Goal: Communication & Community: Share content

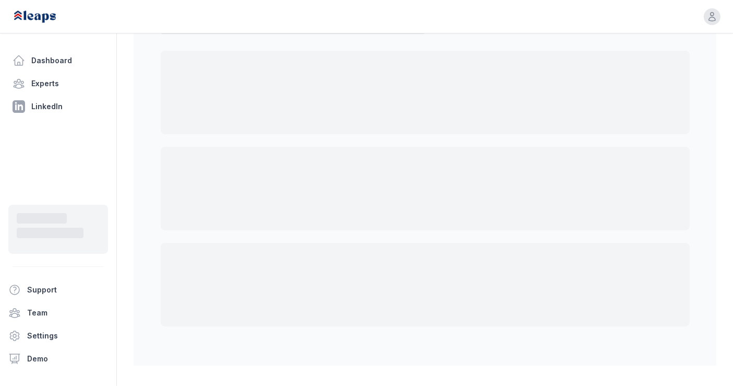
scroll to position [75, 0]
select select "*"
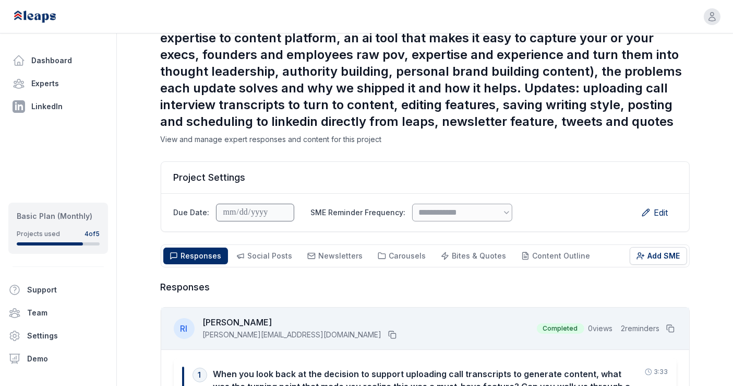
click at [264, 247] on button "Social Posts Social" at bounding box center [264, 255] width 69 height 17
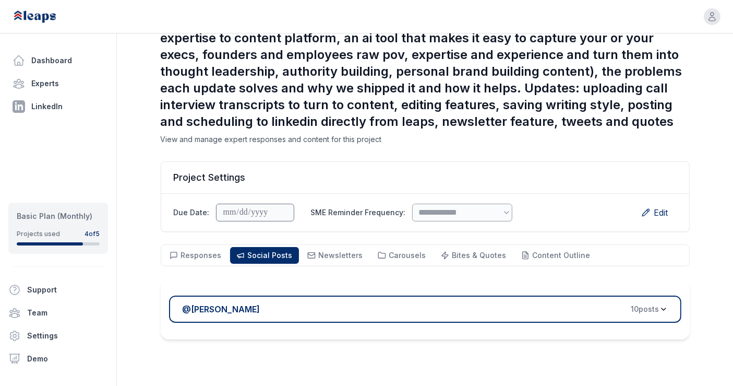
click at [304, 303] on div "@ [PERSON_NAME] 10 post s" at bounding box center [421, 309] width 477 height 13
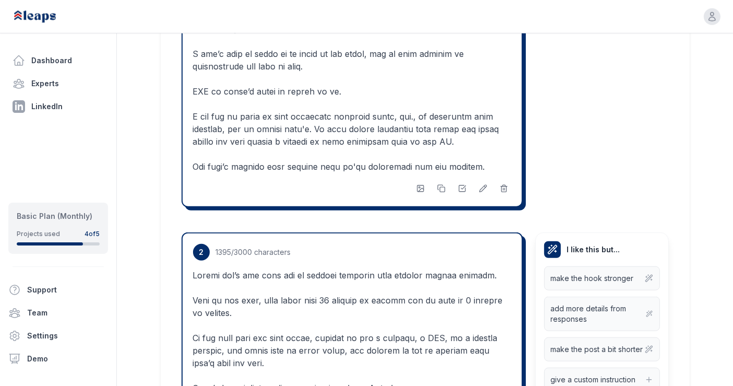
scroll to position [745, 0]
click at [465, 185] on icon at bounding box center [462, 189] width 8 height 8
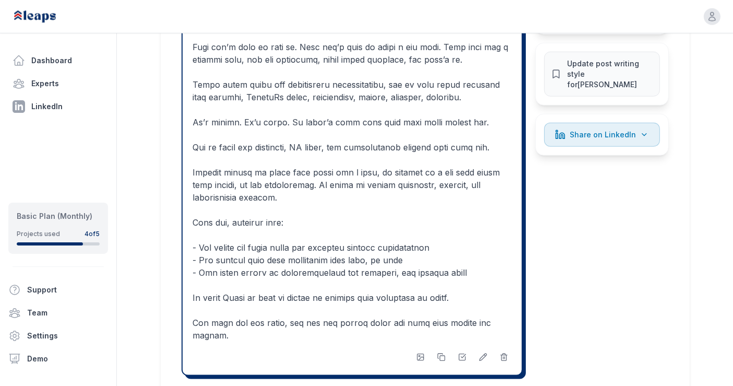
scroll to position [1088, 0]
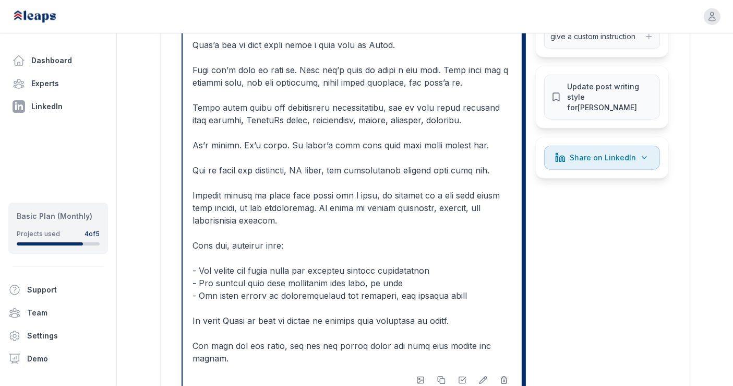
click at [486, 376] on icon at bounding box center [483, 380] width 8 height 8
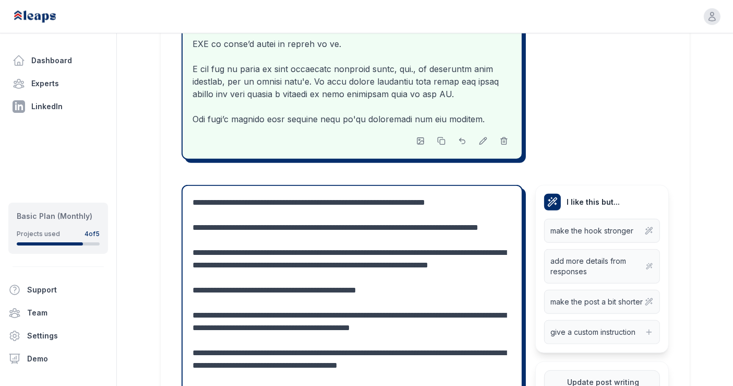
scroll to position [792, 0]
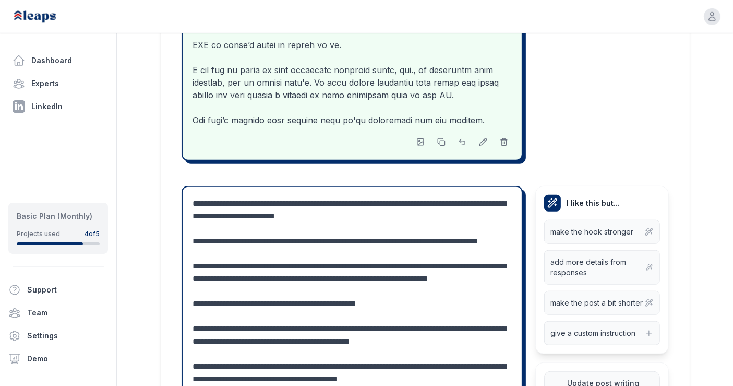
drag, startPoint x: 393, startPoint y: 181, endPoint x: 317, endPoint y: 183, distance: 76.2
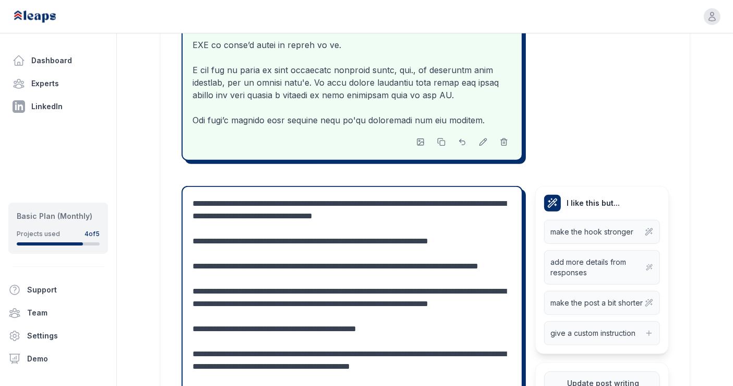
drag, startPoint x: 194, startPoint y: 245, endPoint x: 284, endPoint y: 253, distance: 90.7
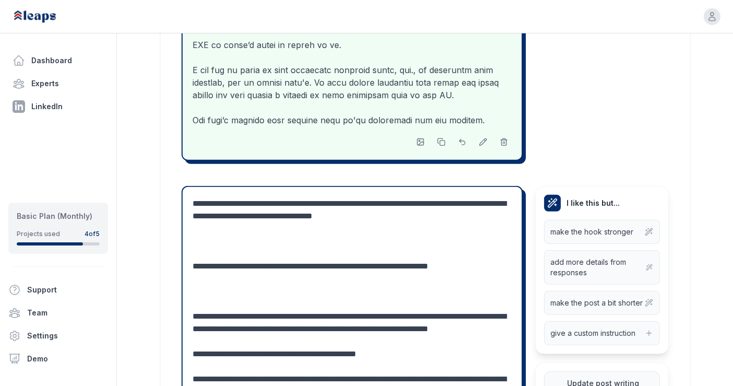
paste textarea "**********"
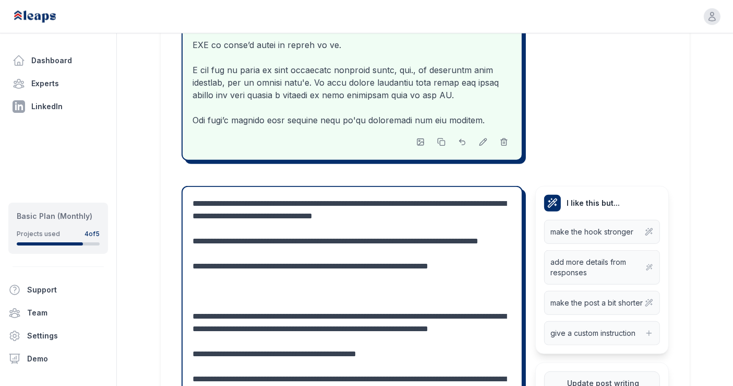
drag, startPoint x: 425, startPoint y: 220, endPoint x: 480, endPoint y: 221, distance: 54.8
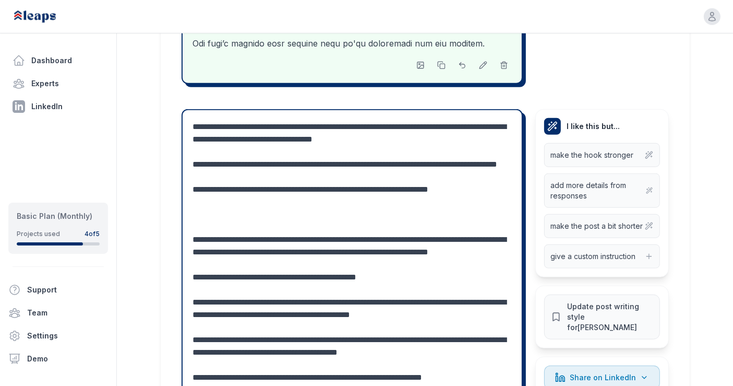
scroll to position [869, 0]
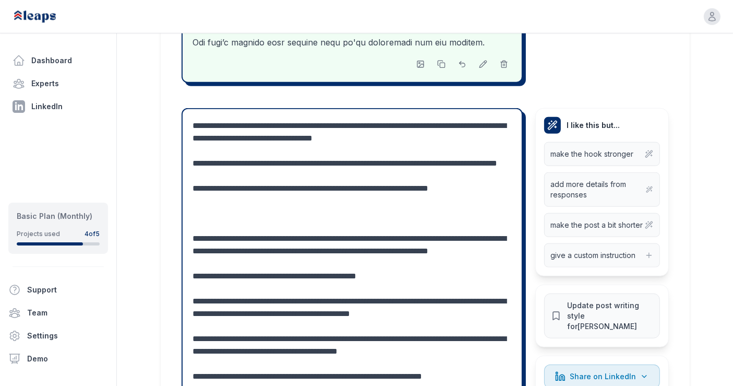
click at [195, 177] on textarea at bounding box center [352, 363] width 319 height 488
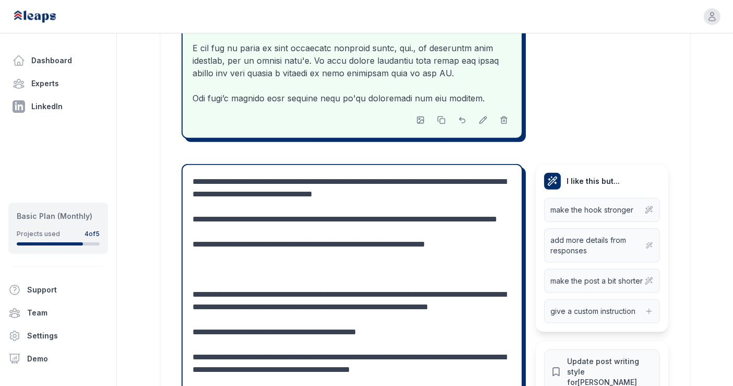
scroll to position [812, 0]
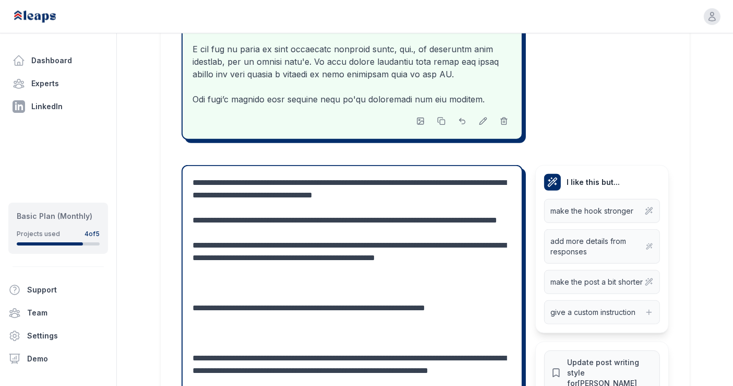
scroll to position [21, 0]
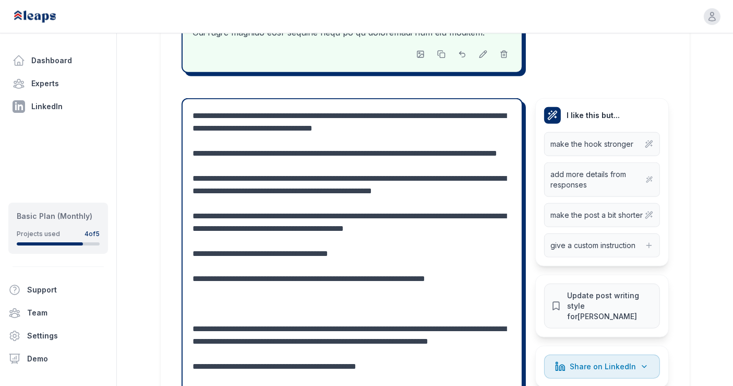
scroll to position [934, 0]
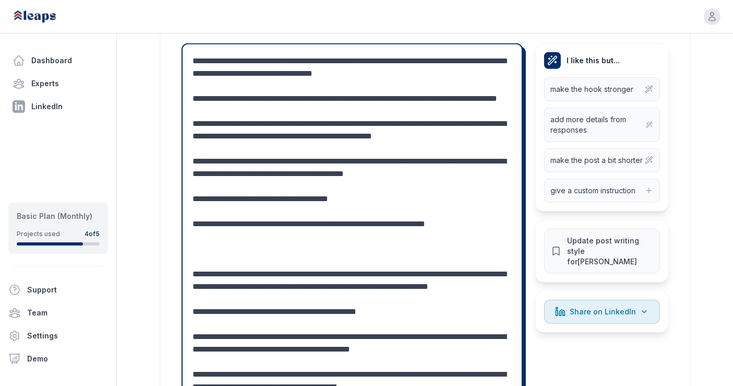
click at [365, 176] on textarea at bounding box center [352, 349] width 319 height 589
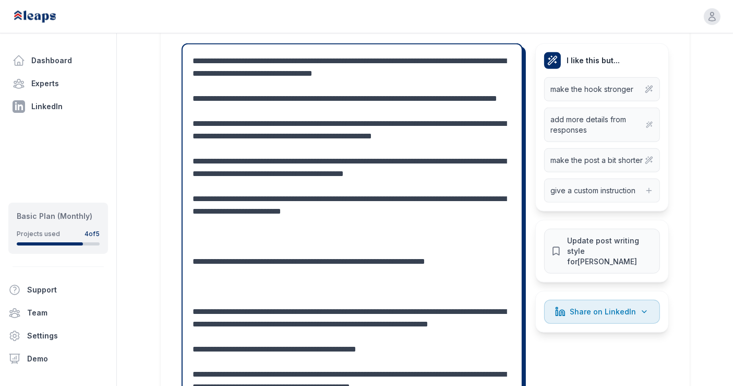
click at [210, 217] on textarea at bounding box center [352, 368] width 319 height 626
click at [291, 212] on textarea at bounding box center [352, 368] width 319 height 626
click at [424, 211] on textarea at bounding box center [352, 368] width 319 height 626
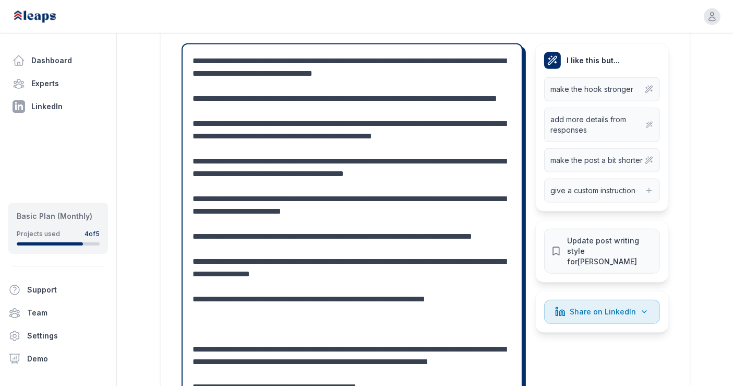
click at [230, 264] on textarea at bounding box center [352, 393] width 319 height 676
click at [349, 262] on textarea at bounding box center [352, 393] width 319 height 676
drag, startPoint x: 371, startPoint y: 265, endPoint x: 337, endPoint y: 265, distance: 33.9
click at [337, 265] on textarea at bounding box center [352, 393] width 319 height 676
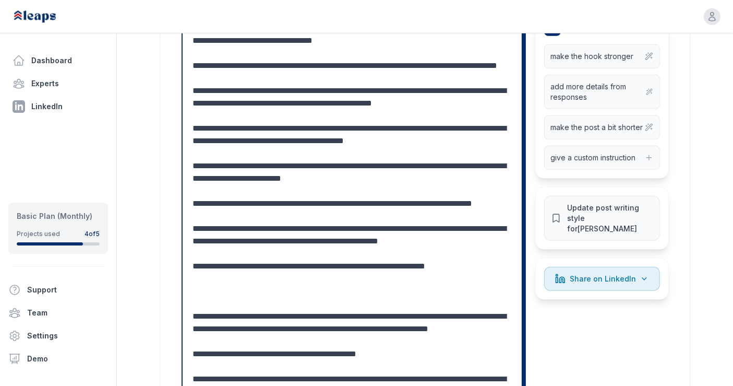
scroll to position [967, 0]
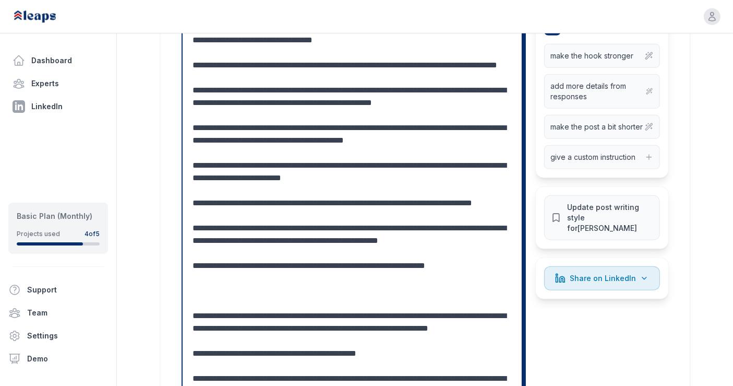
click at [364, 231] on textarea at bounding box center [352, 359] width 319 height 676
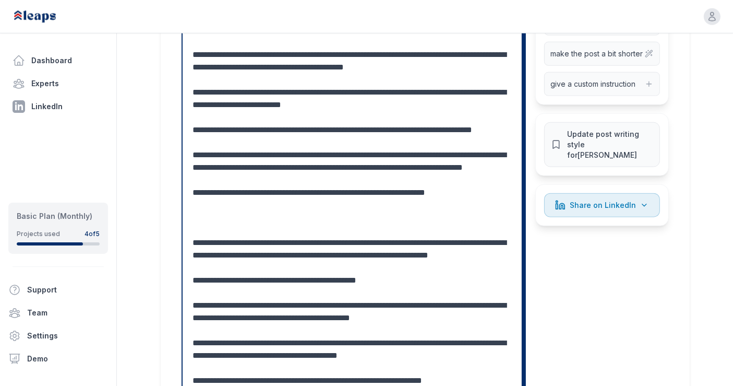
scroll to position [1044, 0]
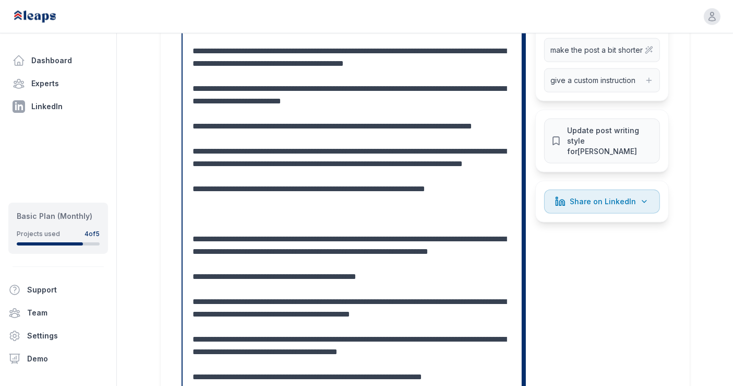
click at [194, 190] on textarea at bounding box center [352, 289] width 319 height 689
click at [198, 178] on textarea at bounding box center [352, 289] width 319 height 689
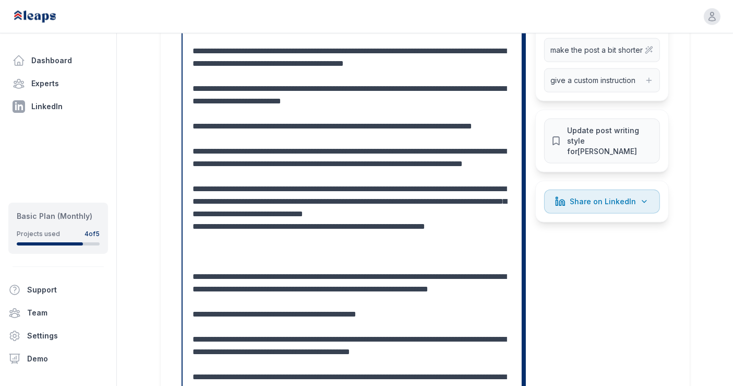
click at [470, 218] on textarea at bounding box center [352, 308] width 319 height 726
click at [437, 241] on textarea at bounding box center [352, 308] width 319 height 726
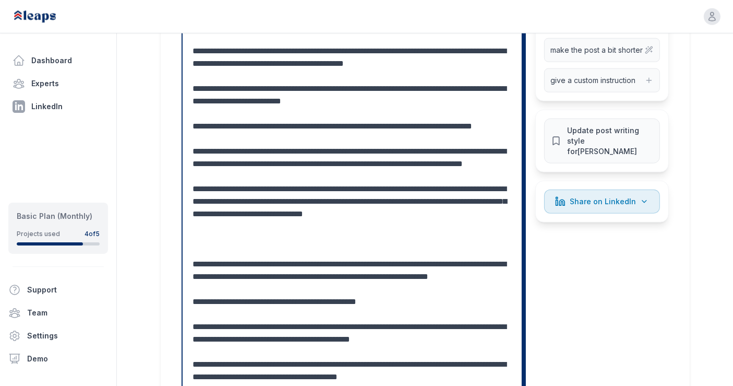
click at [321, 258] on textarea at bounding box center [352, 302] width 319 height 714
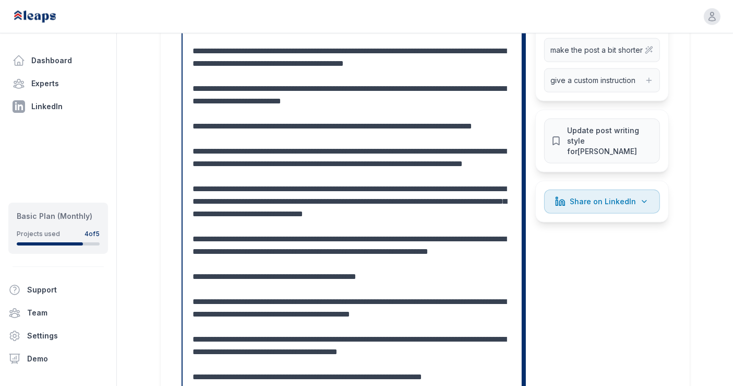
click at [333, 269] on textarea at bounding box center [352, 289] width 319 height 689
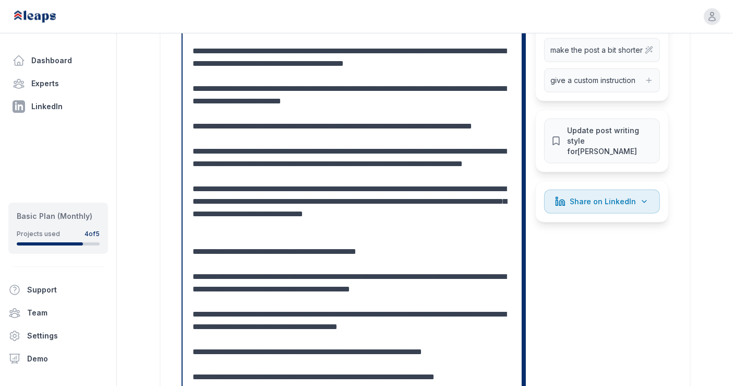
scroll to position [1069, 0]
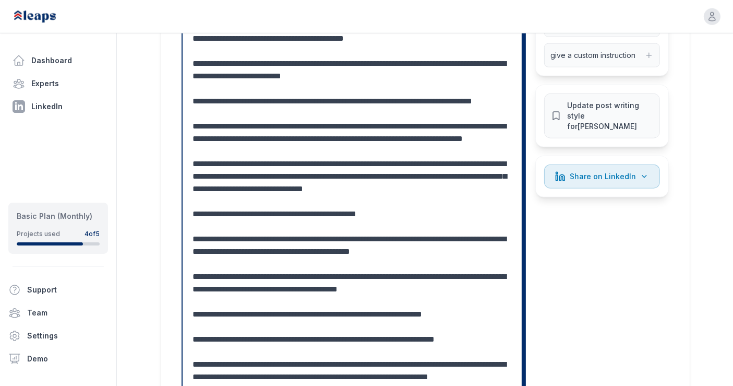
click at [200, 253] on textarea at bounding box center [352, 239] width 319 height 639
click at [201, 242] on textarea at bounding box center [352, 239] width 319 height 639
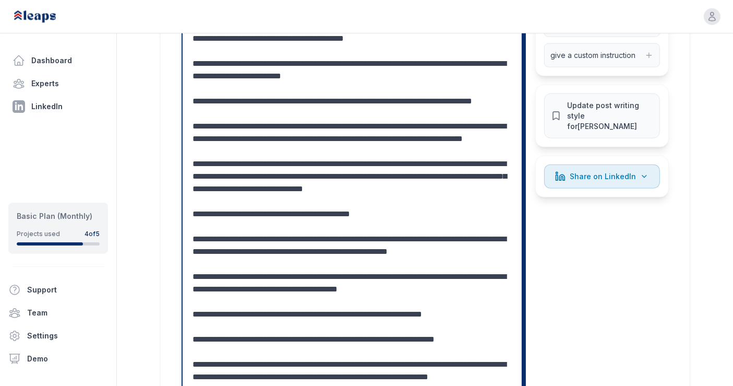
scroll to position [37, 0]
click at [194, 241] on textarea at bounding box center [352, 245] width 319 height 651
click at [310, 237] on textarea at bounding box center [352, 245] width 319 height 651
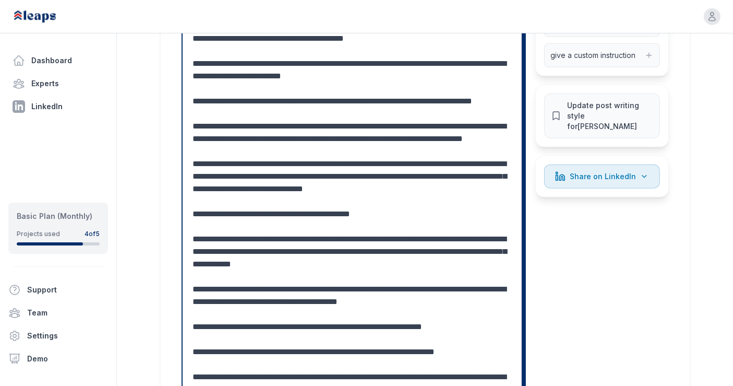
click at [460, 240] on textarea at bounding box center [352, 245] width 319 height 651
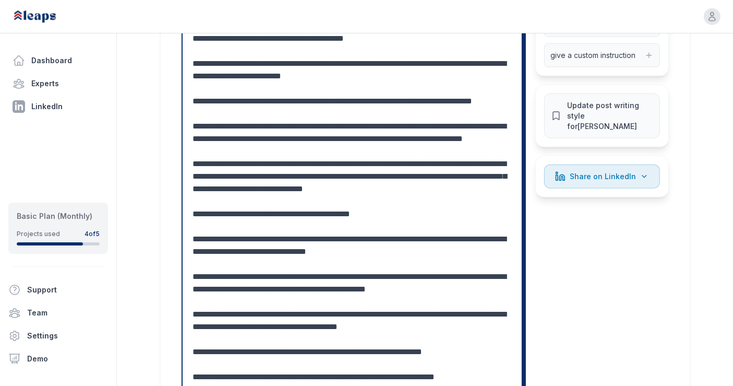
drag, startPoint x: 395, startPoint y: 278, endPoint x: 324, endPoint y: 279, distance: 71.5
click at [324, 279] on textarea at bounding box center [352, 258] width 319 height 676
drag, startPoint x: 330, startPoint y: 278, endPoint x: 395, endPoint y: 279, distance: 65.2
click at [395, 279] on textarea at bounding box center [352, 258] width 319 height 676
click at [411, 279] on textarea at bounding box center [352, 258] width 319 height 676
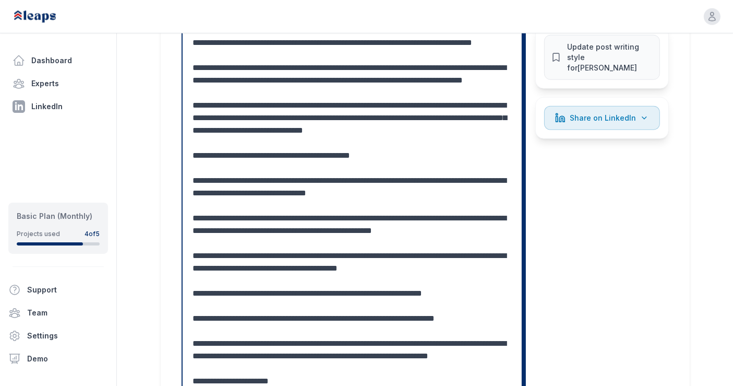
scroll to position [1128, 0]
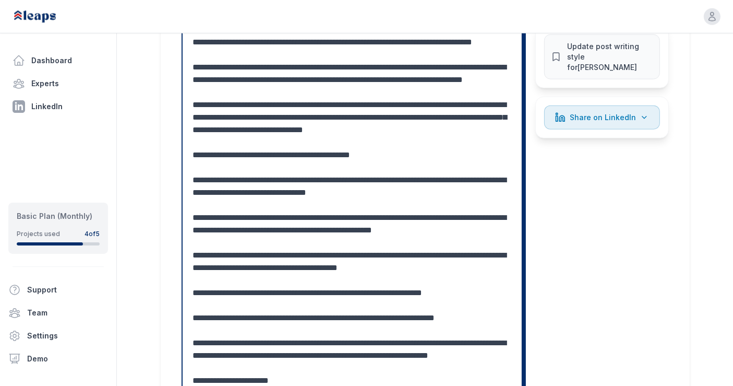
drag, startPoint x: 209, startPoint y: 236, endPoint x: 494, endPoint y: 241, distance: 284.9
click at [494, 241] on textarea at bounding box center [352, 199] width 319 height 676
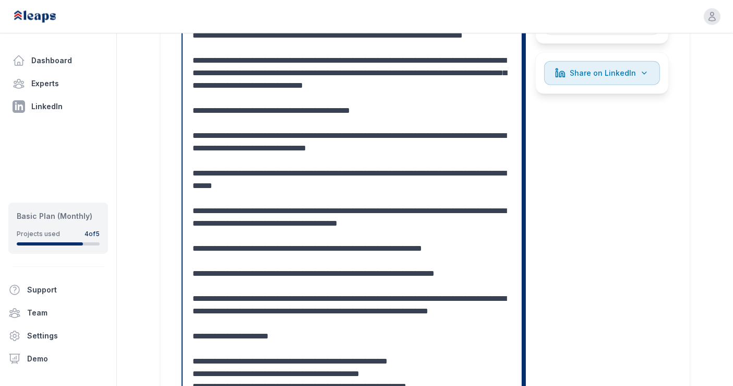
scroll to position [1183, 0]
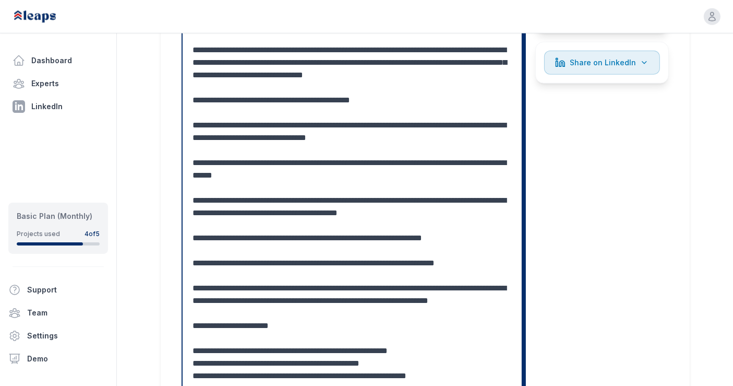
click at [402, 205] on textarea at bounding box center [352, 144] width 319 height 676
click at [242, 217] on textarea at bounding box center [352, 144] width 319 height 676
click at [359, 215] on textarea at bounding box center [352, 150] width 319 height 689
click at [340, 230] on textarea at bounding box center [352, 150] width 319 height 689
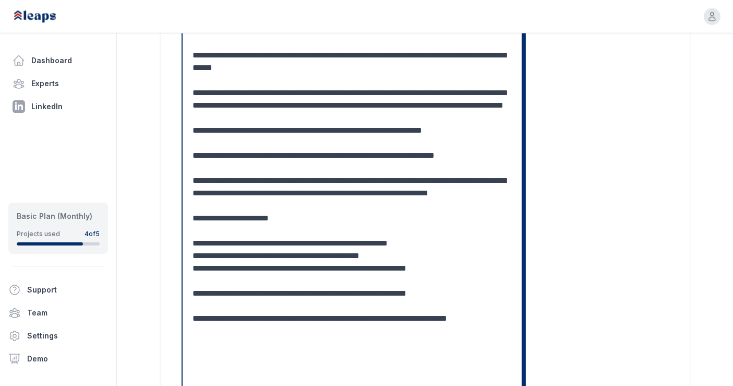
scroll to position [28, 0]
click at [249, 156] on textarea at bounding box center [352, 42] width 319 height 689
click at [272, 154] on textarea at bounding box center [352, 42] width 319 height 689
click at [326, 181] on textarea at bounding box center [352, 42] width 319 height 689
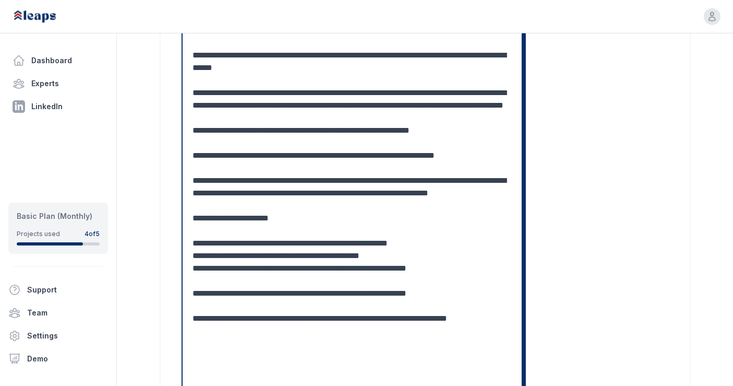
click at [326, 181] on textarea at bounding box center [352, 42] width 319 height 689
click at [199, 184] on textarea at bounding box center [352, 42] width 319 height 689
drag, startPoint x: 190, startPoint y: 177, endPoint x: 225, endPoint y: 192, distance: 37.2
click at [225, 192] on div "Cancel Save" at bounding box center [352, 58] width 339 height 740
drag, startPoint x: 195, startPoint y: 180, endPoint x: 294, endPoint y: 237, distance: 114.8
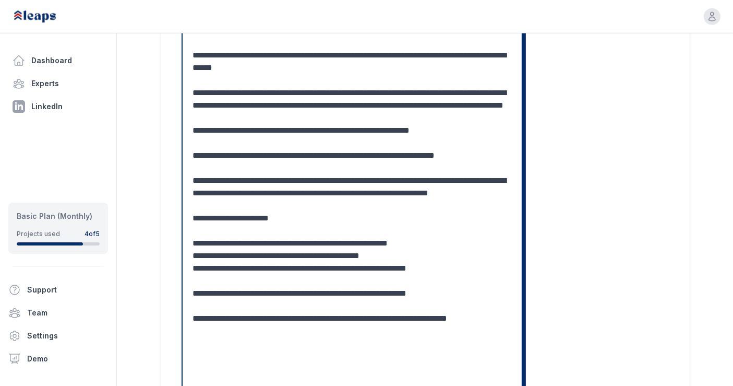
click at [294, 237] on textarea at bounding box center [352, 42] width 319 height 689
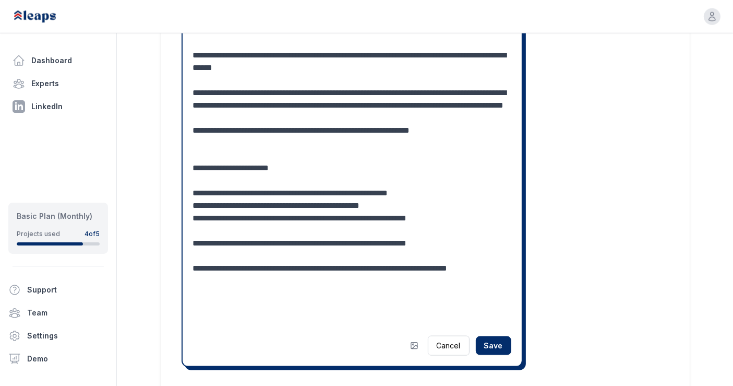
scroll to position [1294, 0]
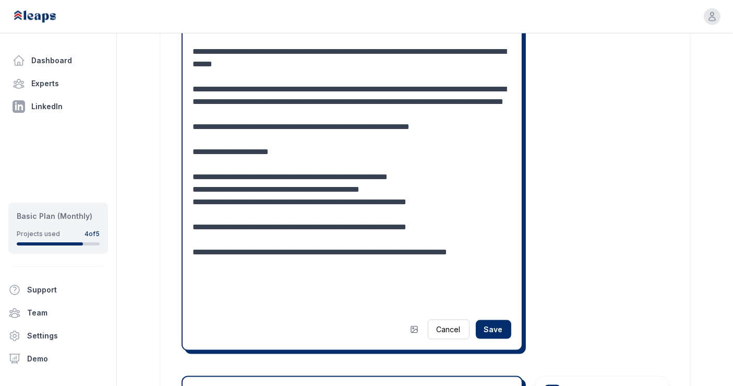
click at [207, 203] on textarea at bounding box center [352, 2] width 319 height 614
click at [272, 208] on textarea at bounding box center [352, 2] width 319 height 614
click at [232, 220] on textarea at bounding box center [352, 2] width 319 height 614
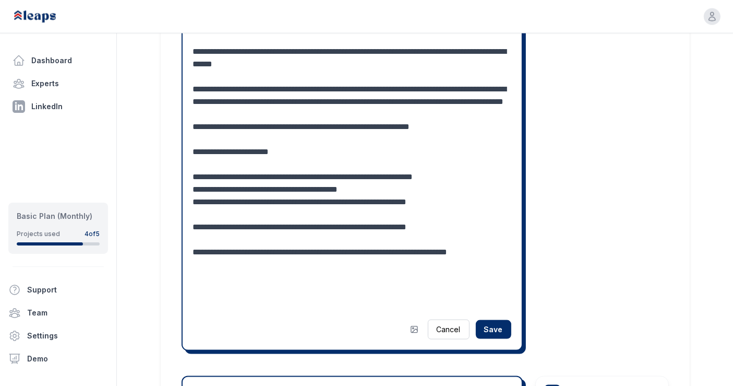
click at [348, 218] on textarea at bounding box center [352, 2] width 319 height 614
click at [477, 202] on textarea at bounding box center [352, 2] width 319 height 614
drag, startPoint x: 264, startPoint y: 152, endPoint x: 463, endPoint y: 150, distance: 199.3
click at [463, 150] on textarea at bounding box center [352, 2] width 319 height 614
click at [475, 204] on textarea at bounding box center [352, 2] width 319 height 614
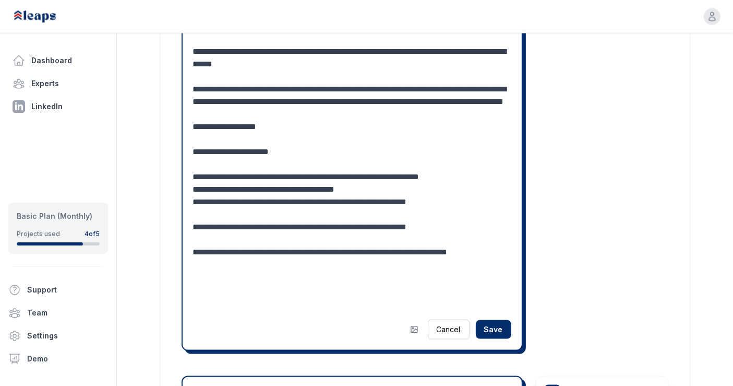
paste textarea "**********"
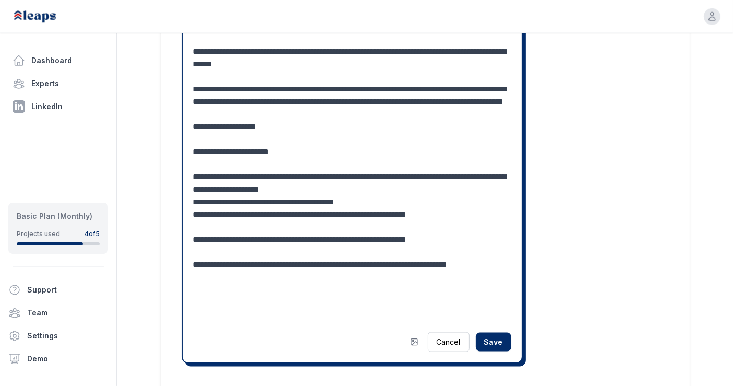
scroll to position [1319, 0]
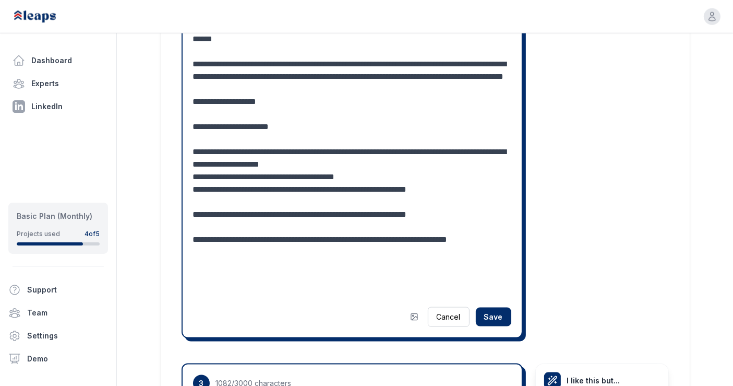
drag, startPoint x: 379, startPoint y: 240, endPoint x: 439, endPoint y: 242, distance: 60.5
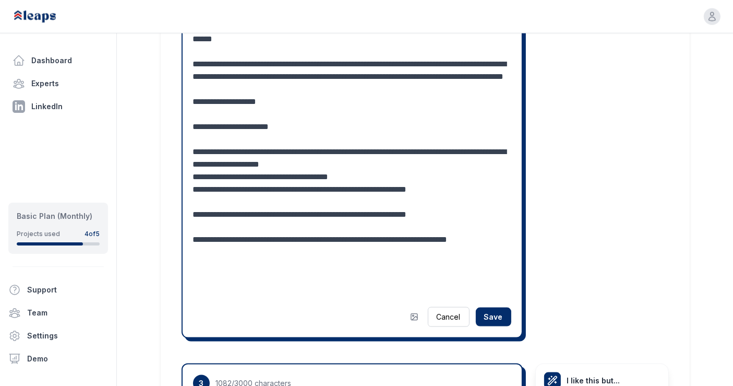
scroll to position [37, 0]
drag, startPoint x: 249, startPoint y: 260, endPoint x: 192, endPoint y: 229, distance: 64.7
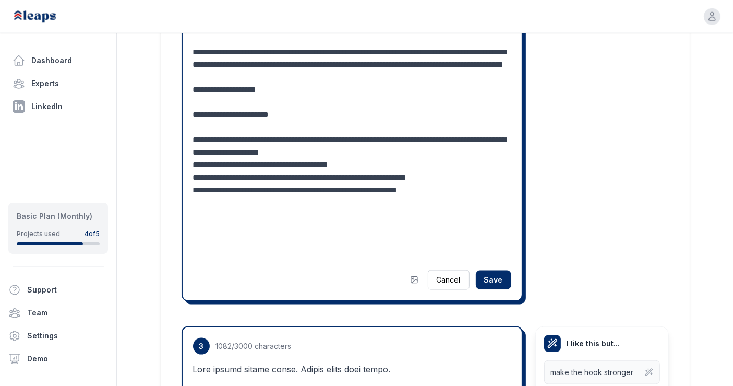
scroll to position [1343, 0]
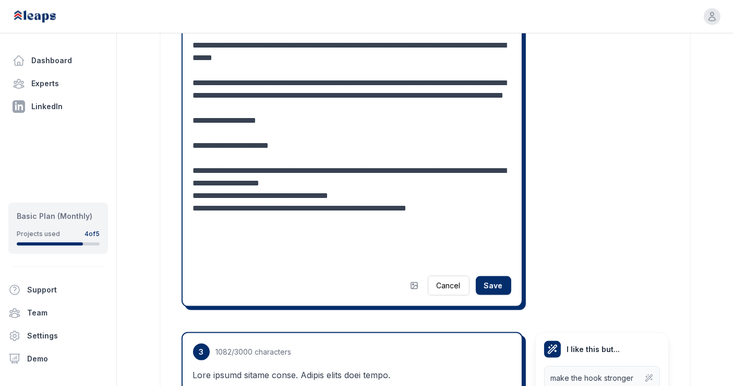
scroll to position [0, 0]
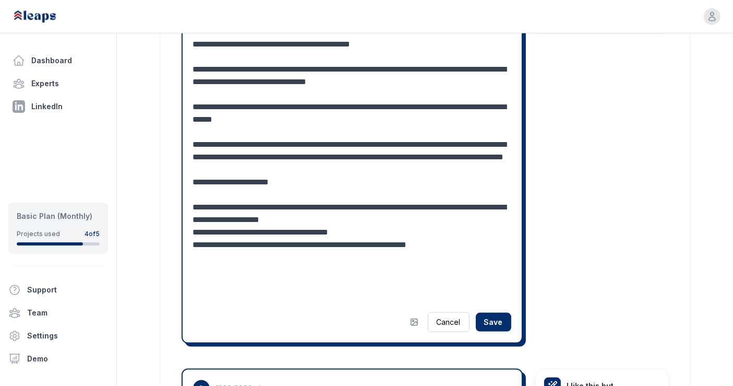
scroll to position [1240, 0]
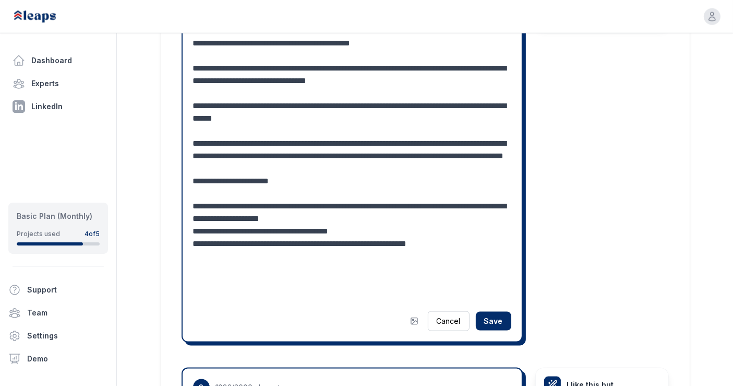
click at [403, 167] on textarea at bounding box center [352, 24] width 319 height 551
click at [406, 169] on textarea at bounding box center [352, 24] width 319 height 551
click at [395, 169] on textarea at bounding box center [352, 24] width 319 height 551
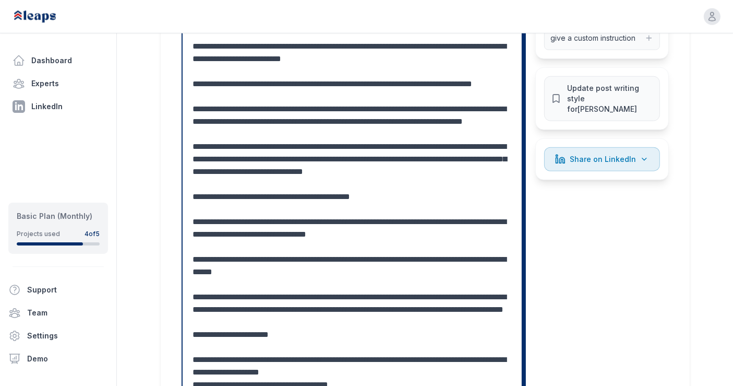
scroll to position [1037, 0]
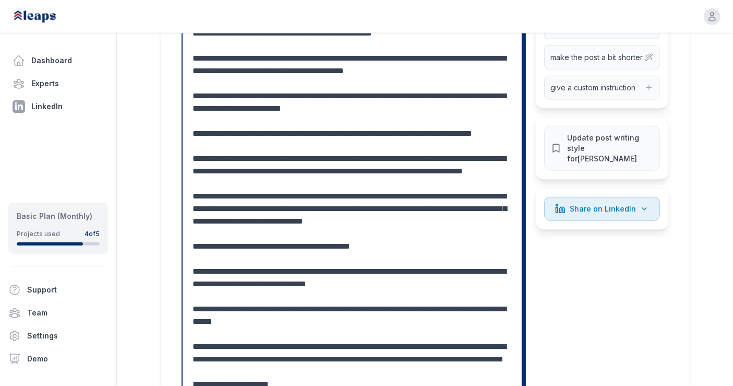
click at [453, 173] on textarea at bounding box center [352, 227] width 319 height 551
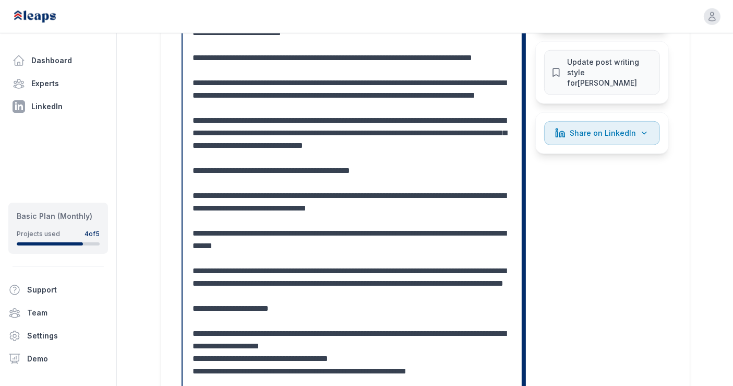
scroll to position [1115, 0]
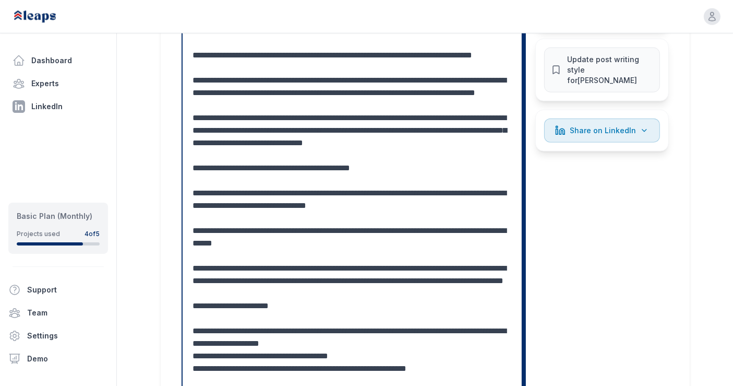
click at [298, 123] on textarea at bounding box center [352, 149] width 319 height 551
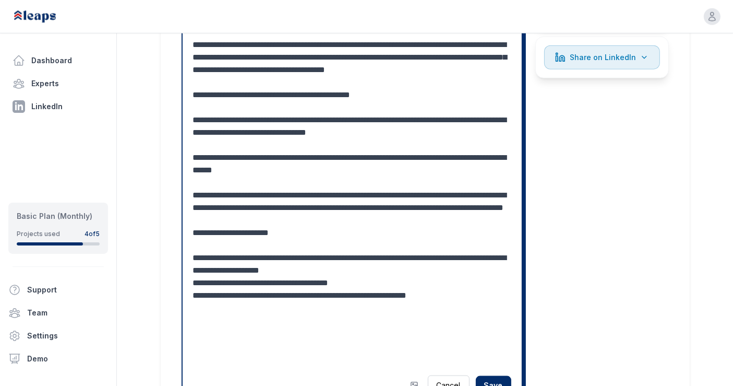
scroll to position [1205, 0]
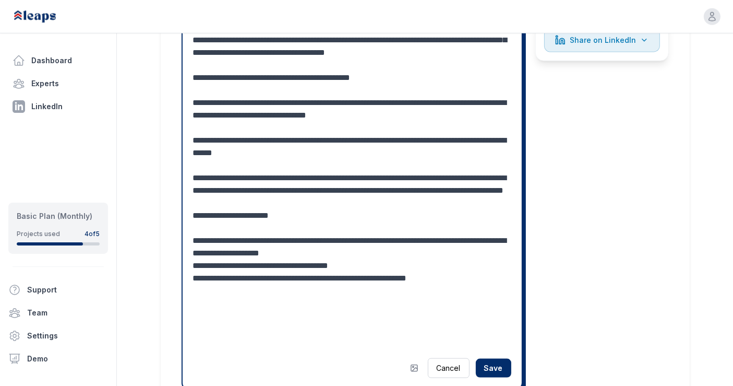
click at [222, 145] on textarea at bounding box center [352, 65] width 319 height 564
click at [471, 204] on textarea at bounding box center [352, 65] width 319 height 564
click at [373, 219] on textarea at bounding box center [352, 65] width 319 height 564
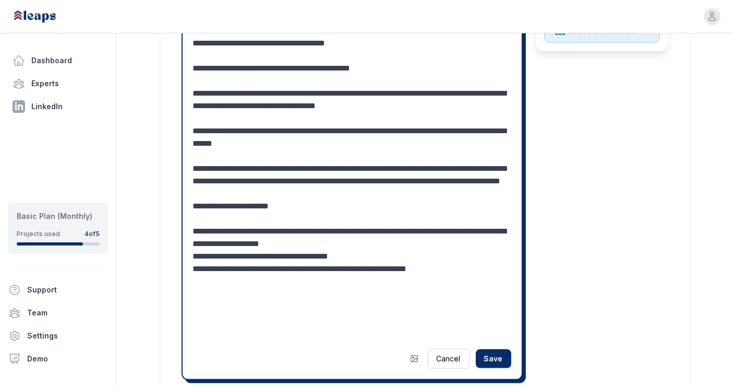
click at [370, 280] on textarea at bounding box center [352, 56] width 319 height 564
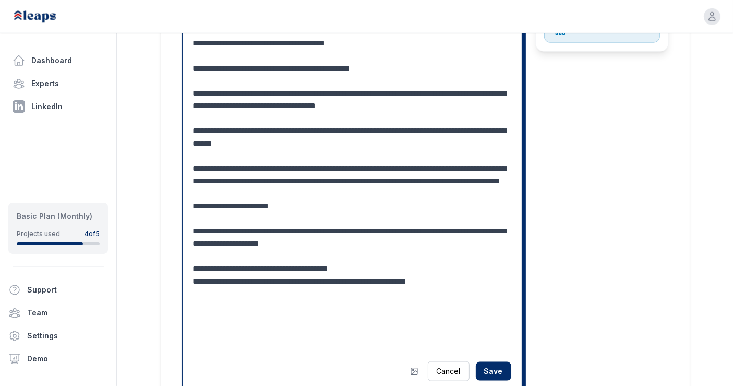
click at [371, 314] on textarea at bounding box center [352, 62] width 319 height 576
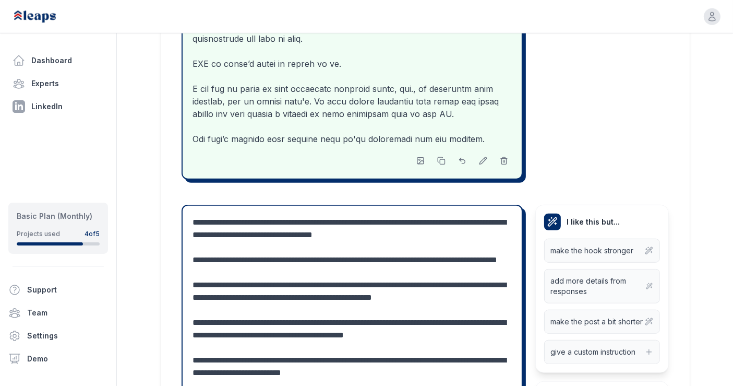
scroll to position [772, 0]
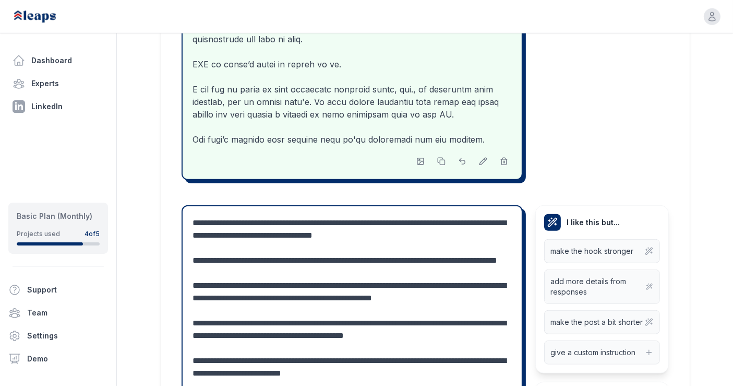
drag, startPoint x: 366, startPoint y: 199, endPoint x: 403, endPoint y: 202, distance: 37.1
drag, startPoint x: 404, startPoint y: 201, endPoint x: 366, endPoint y: 200, distance: 38.1
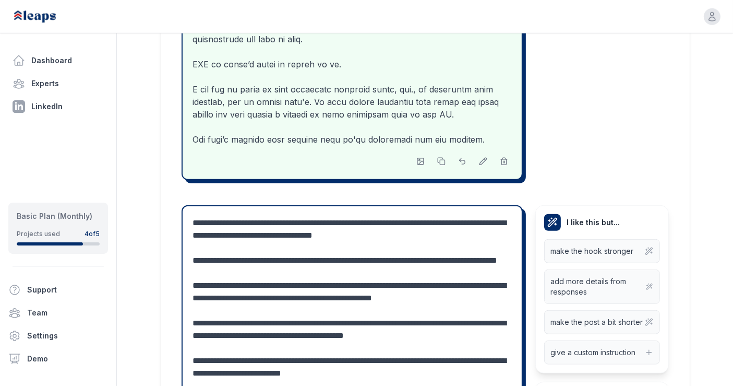
drag, startPoint x: 453, startPoint y: 199, endPoint x: 434, endPoint y: 199, distance: 19.3
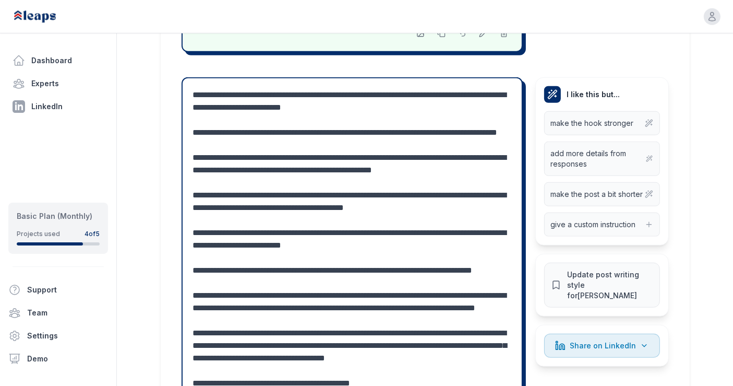
scroll to position [905, 0]
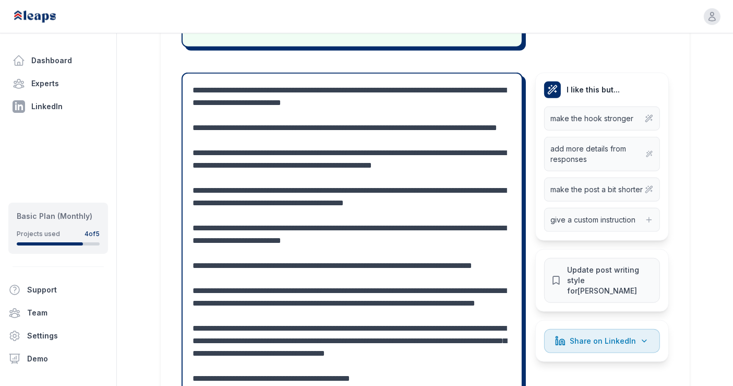
drag, startPoint x: 369, startPoint y: 128, endPoint x: 420, endPoint y: 128, distance: 50.6
click at [420, 128] on textarea at bounding box center [352, 378] width 319 height 589
click at [394, 151] on textarea at bounding box center [352, 378] width 319 height 589
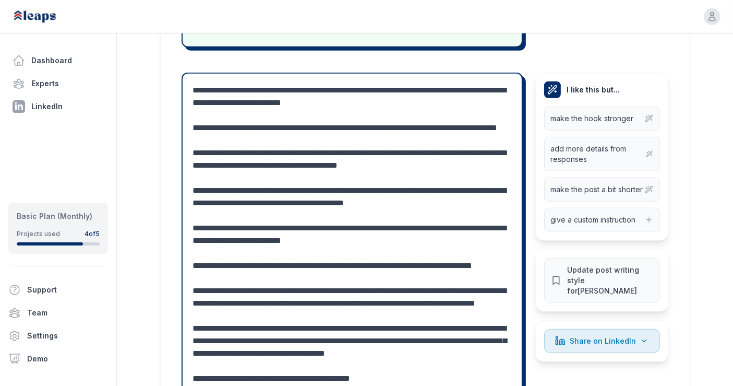
click at [394, 151] on textarea at bounding box center [352, 378] width 319 height 589
click at [378, 139] on textarea at bounding box center [352, 378] width 319 height 589
click at [488, 138] on textarea at bounding box center [352, 378] width 319 height 589
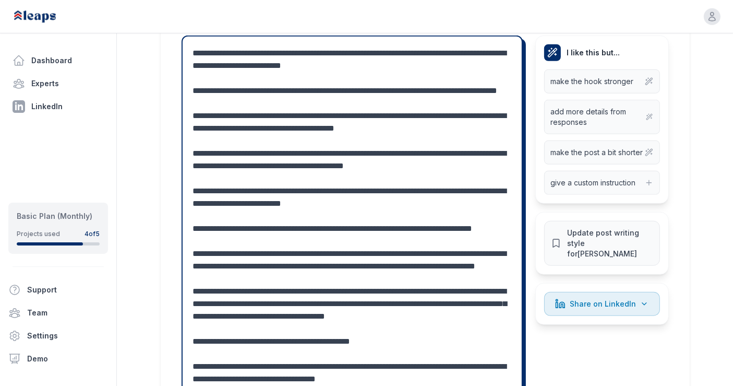
scroll to position [947, 0]
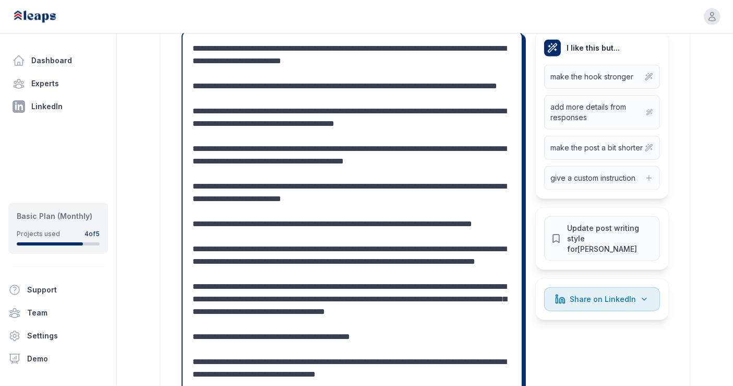
click at [388, 186] on textarea at bounding box center [352, 336] width 319 height 589
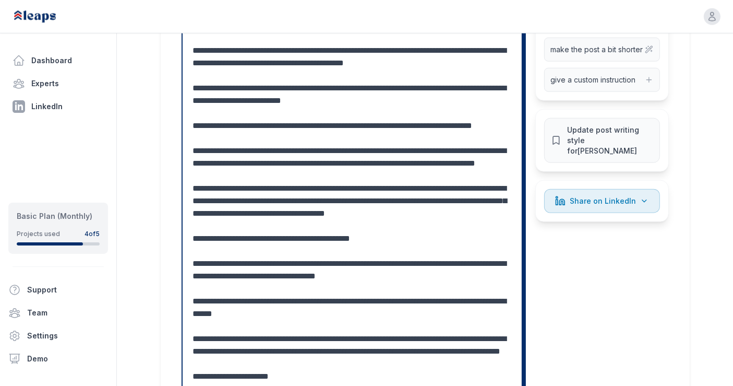
scroll to position [1045, 0]
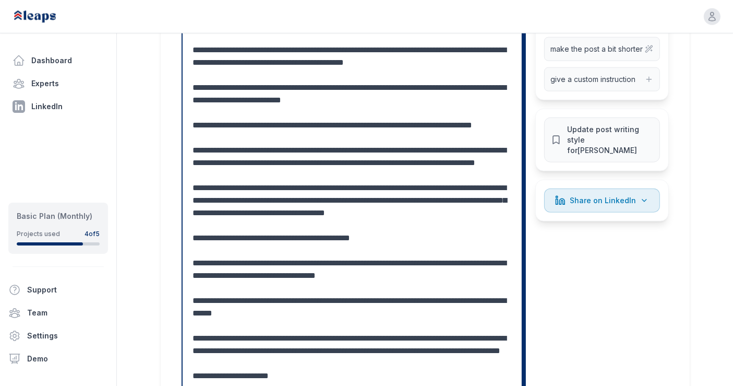
click at [227, 167] on textarea at bounding box center [352, 238] width 319 height 589
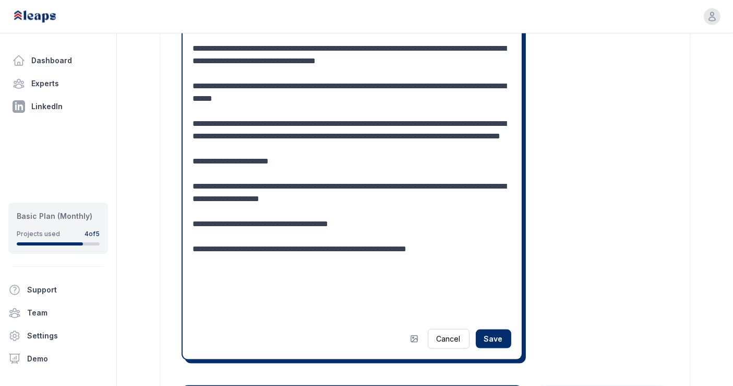
scroll to position [1261, 0]
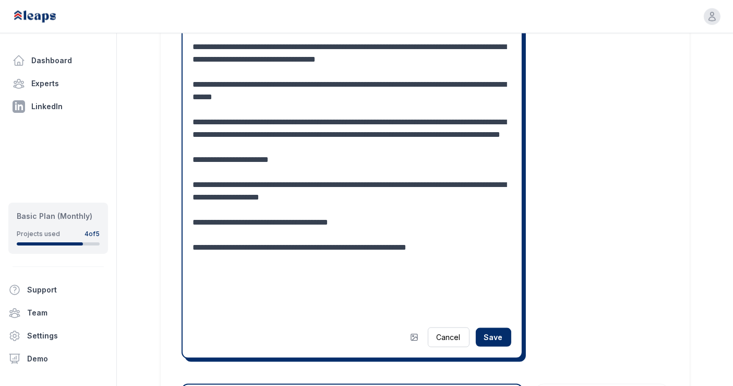
type textarea "**********"
click at [494, 328] on button "Save" at bounding box center [493, 337] width 35 height 19
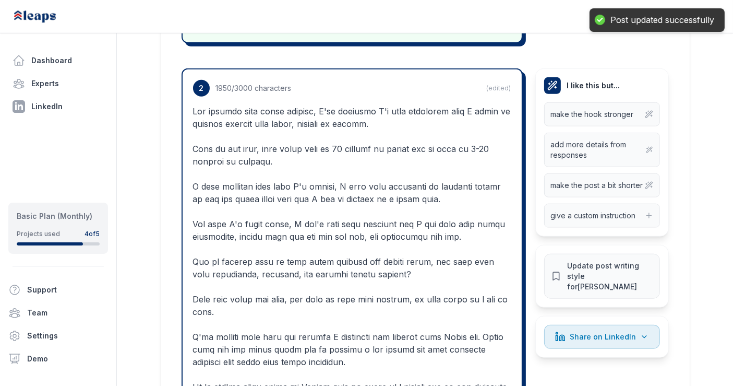
scroll to position [936, 0]
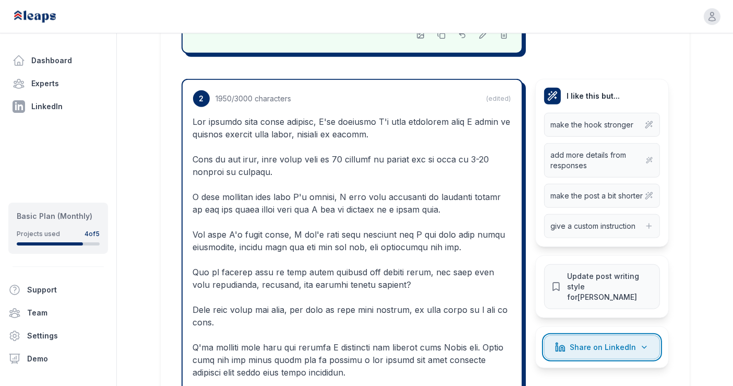
click at [584, 342] on span "Share on LinkedIn" at bounding box center [603, 347] width 66 height 10
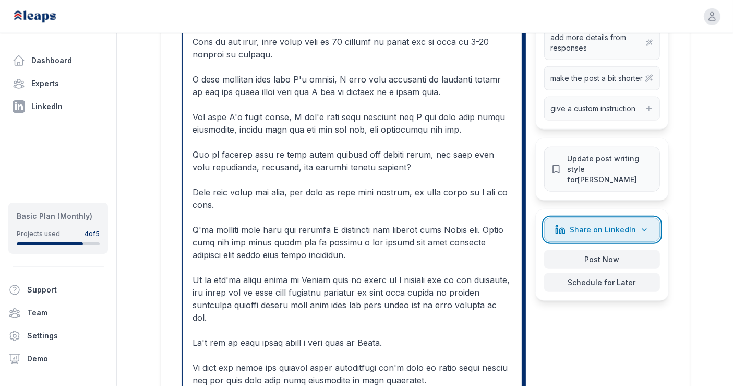
scroll to position [1055, 0]
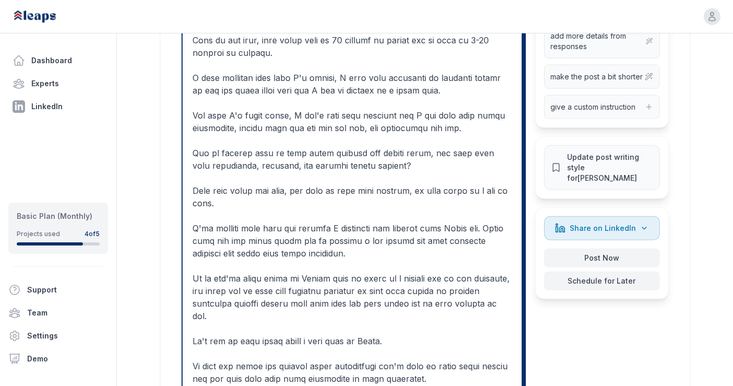
click at [621, 271] on button "Schedule for Later" at bounding box center [602, 280] width 116 height 19
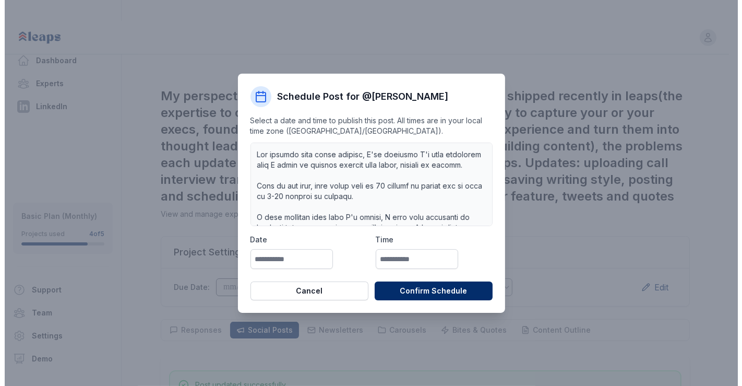
scroll to position [0, 0]
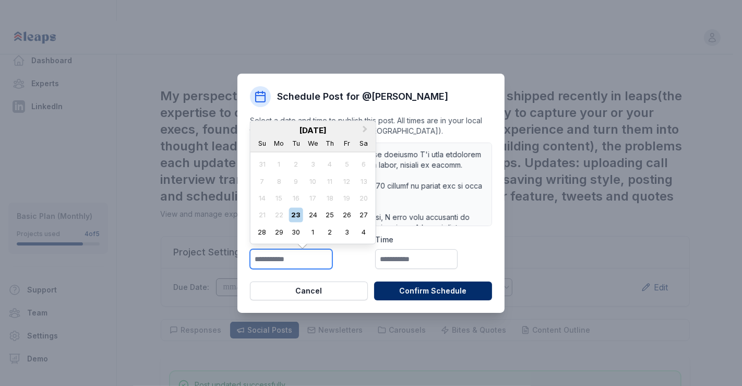
click at [312, 267] on input "text" at bounding box center [291, 259] width 82 height 20
click at [281, 233] on div "29" at bounding box center [279, 232] width 14 height 14
type input "**********"
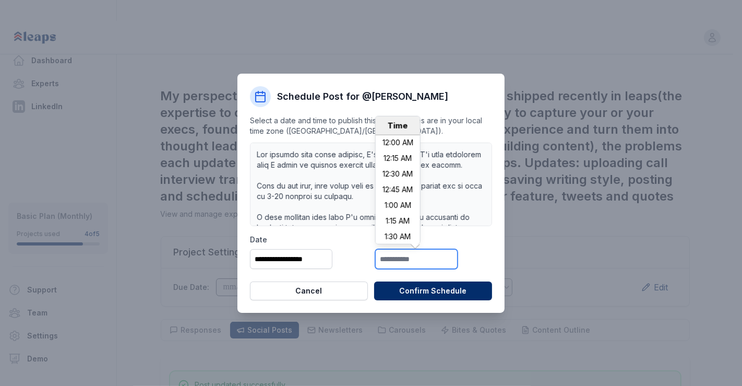
scroll to position [1037, 0]
click at [401, 254] on input "text" at bounding box center [416, 259] width 82 height 20
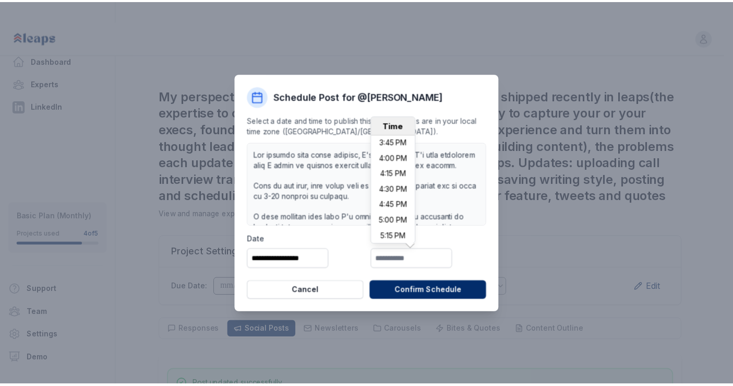
scroll to position [986, 0]
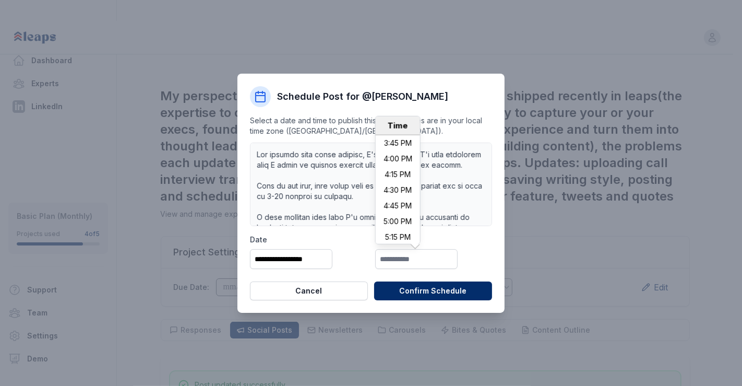
click at [398, 152] on li "4:00 PM" at bounding box center [398, 159] width 44 height 16
type input "*******"
click at [424, 289] on button "Confirm Schedule" at bounding box center [433, 290] width 118 height 19
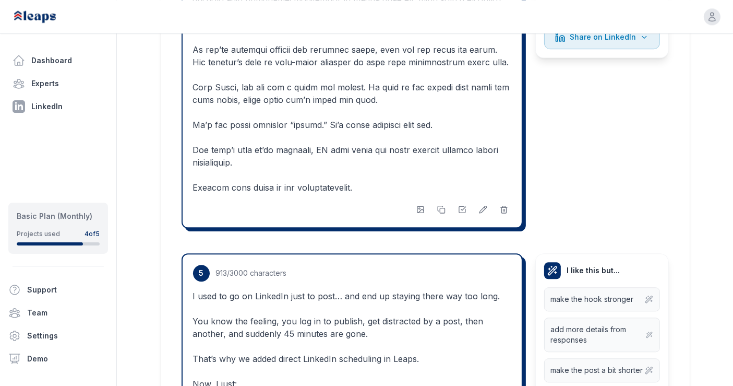
scroll to position [2475, 0]
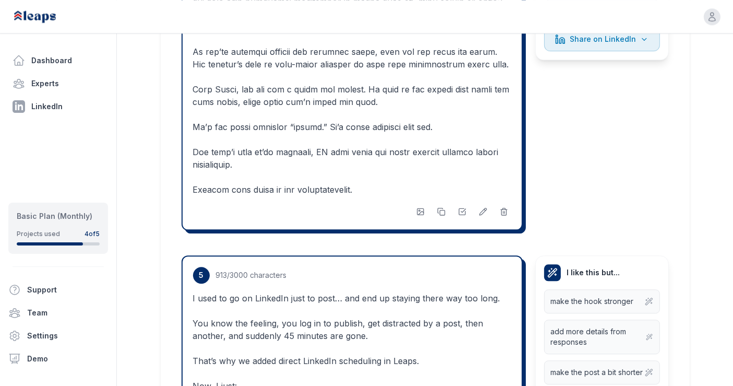
click at [43, 65] on link "Dashboard" at bounding box center [58, 60] width 100 height 21
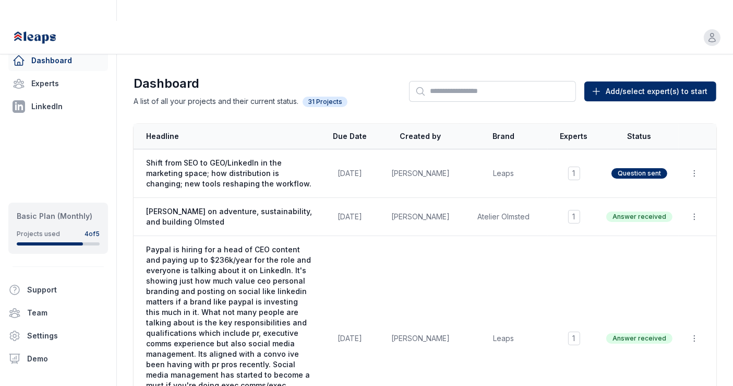
click at [271, 158] on span "Shift from SEO to GEO/LinkedIn in the marketing space; how distribution is chan…" at bounding box center [229, 173] width 166 height 31
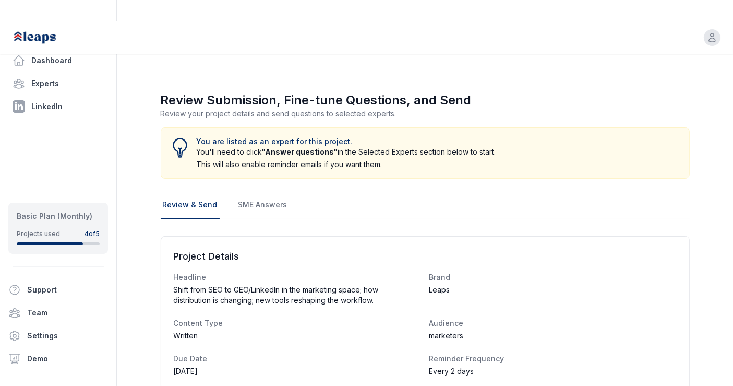
click at [51, 61] on link "Dashboard" at bounding box center [58, 60] width 100 height 21
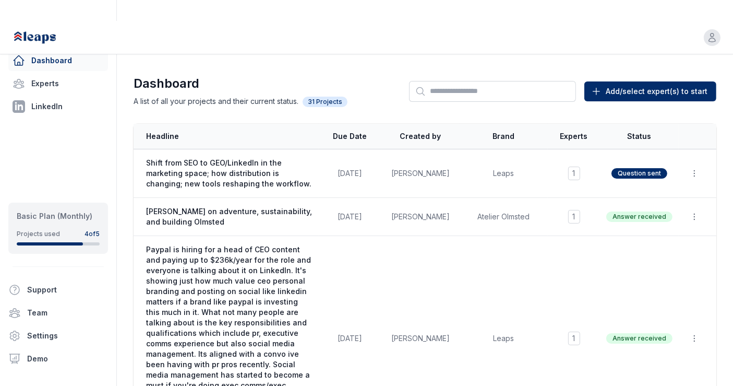
click at [696, 168] on icon "button" at bounding box center [694, 173] width 10 height 10
click at [667, 208] on button "Delete" at bounding box center [670, 217] width 67 height 19
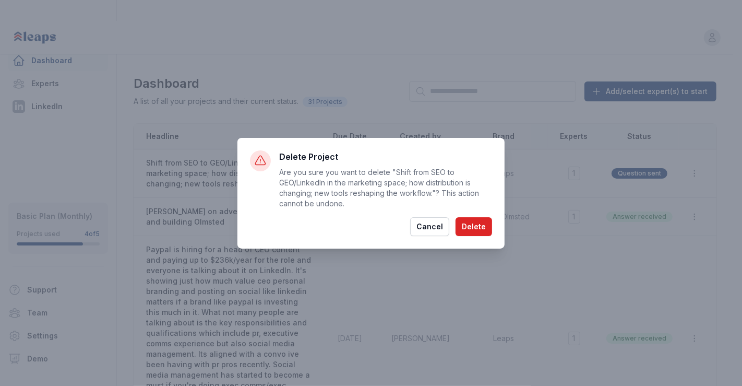
click at [481, 224] on button "Delete" at bounding box center [474, 226] width 37 height 19
